Goal: Complete application form

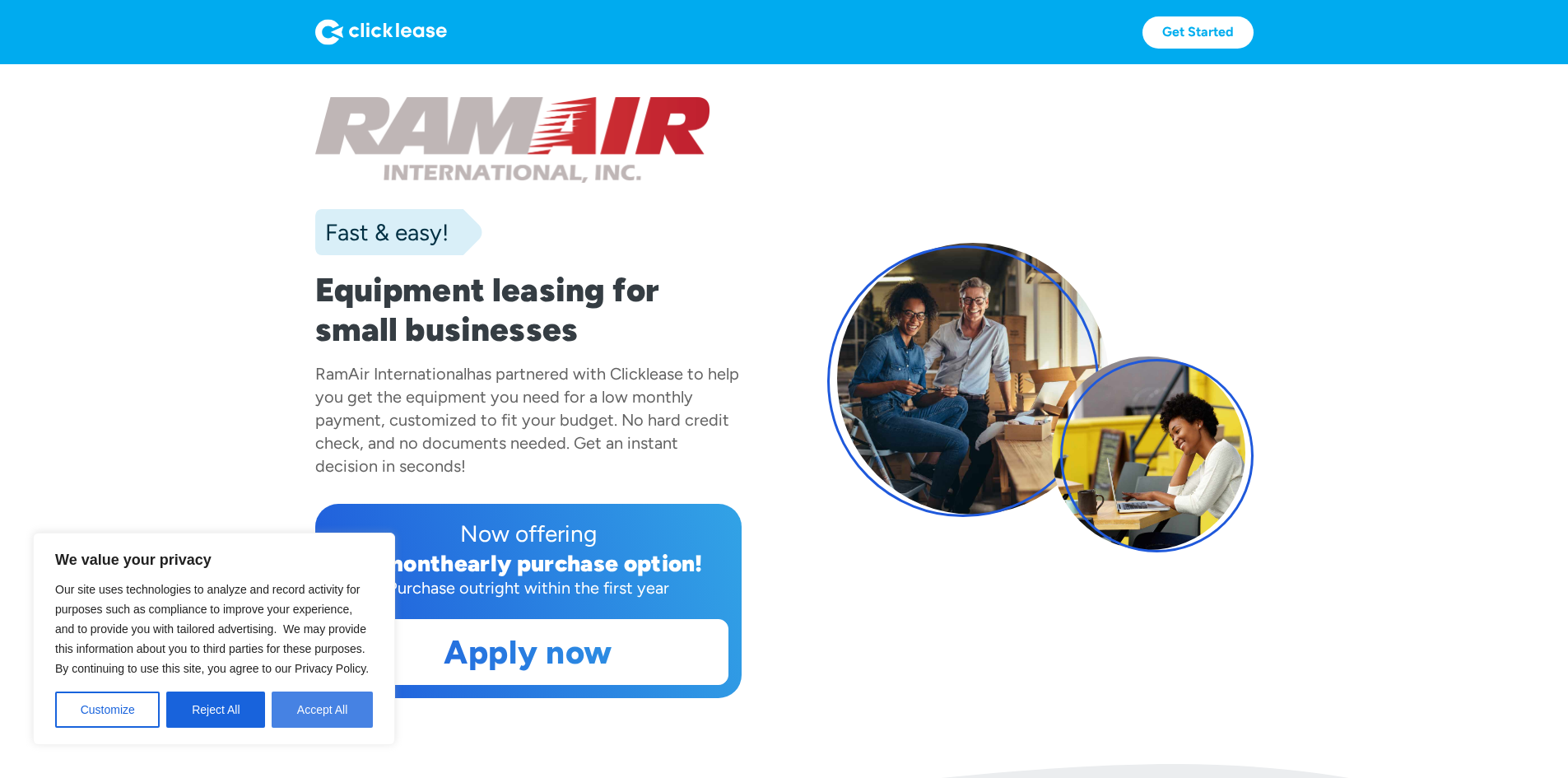
click at [331, 710] on button "Accept All" at bounding box center [322, 710] width 101 height 36
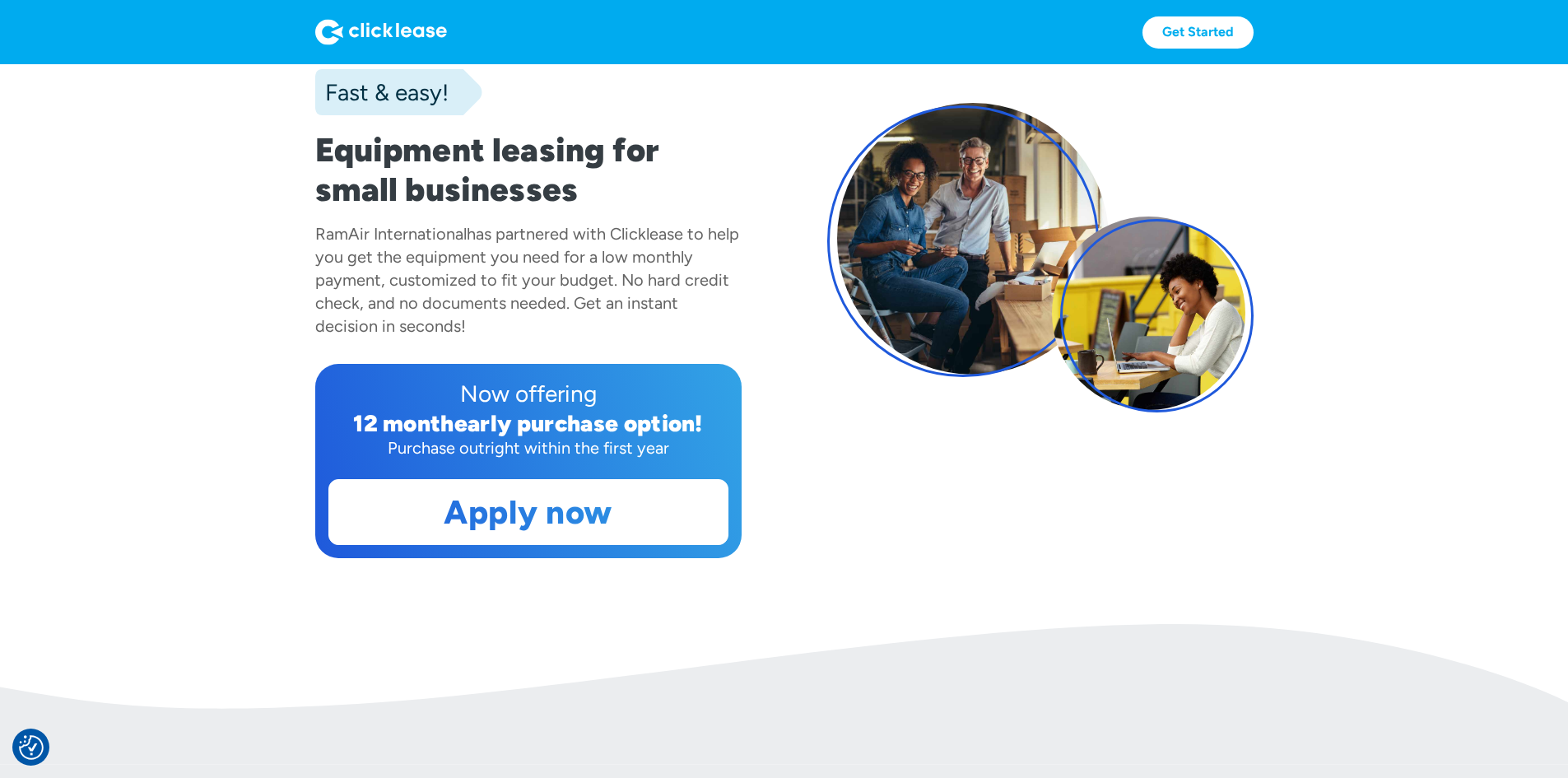
scroll to position [164, 0]
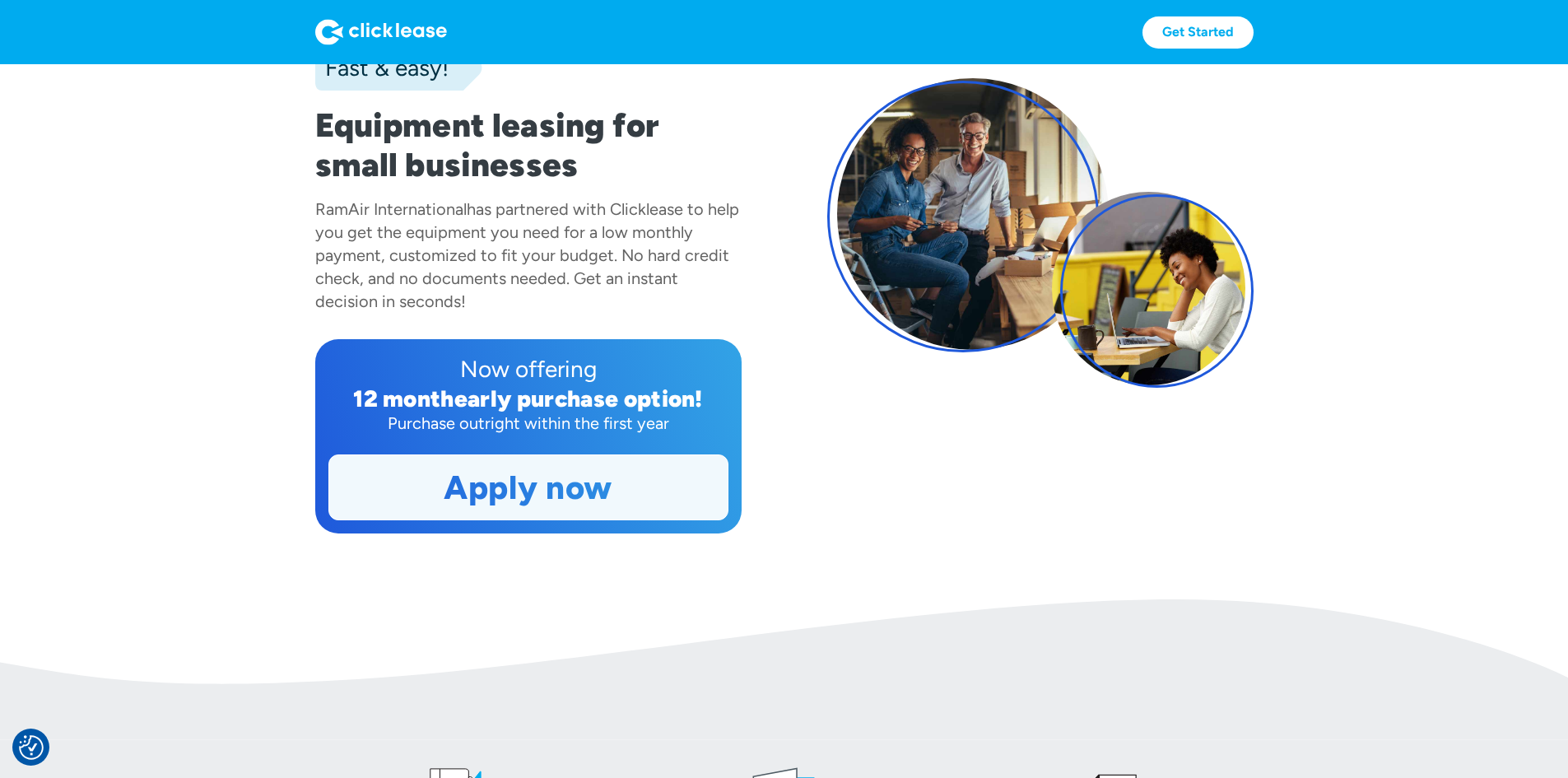
click at [345, 520] on link "Apply now" at bounding box center [528, 487] width 398 height 64
